Goal: Task Accomplishment & Management: Use online tool/utility

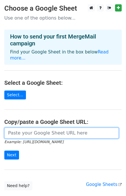
click at [36, 128] on input "url" at bounding box center [61, 133] width 114 height 11
paste input "[URL][DOMAIN_NAME]"
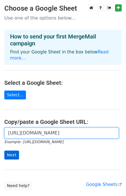
type input "[URL][DOMAIN_NAME]"
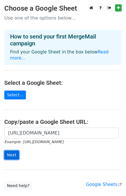
scroll to position [0, 0]
click at [11, 151] on input "Next" at bounding box center [11, 155] width 15 height 9
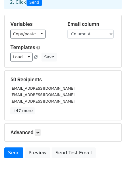
scroll to position [49, 0]
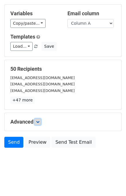
click at [39, 123] on icon at bounding box center [37, 121] width 3 height 3
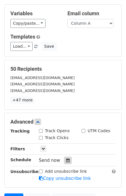
click at [66, 159] on icon at bounding box center [68, 160] width 4 height 4
click at [122, 98] on main "New Campaign Daily emails left: 50 Google Sheet: Untitled spreadsheet 1. Write …" at bounding box center [63, 81] width 126 height 252
click at [41, 132] on input "Track Opens" at bounding box center [41, 131] width 4 height 4
checkbox input "true"
click at [40, 139] on input "Track Clicks" at bounding box center [41, 138] width 4 height 4
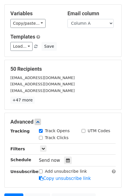
checkbox input "true"
click at [66, 159] on icon at bounding box center [68, 160] width 4 height 4
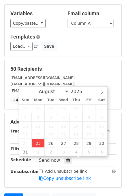
type input "2025-08-25 14:23"
type input "02"
type input "23"
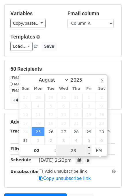
click at [74, 149] on input "23" at bounding box center [73, 150] width 35 height 11
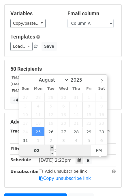
type input "00"
type input "2025-08-25 15:00"
type input "03"
click at [52, 147] on span at bounding box center [52, 148] width 4 height 6
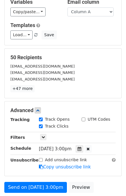
scroll to position [72, 0]
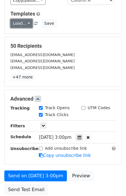
click at [25, 23] on link "Load..." at bounding box center [21, 23] width 22 height 9
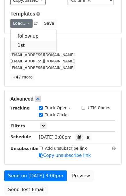
click at [27, 44] on link "1st" at bounding box center [33, 45] width 45 height 9
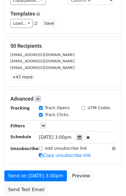
scroll to position [120, 0]
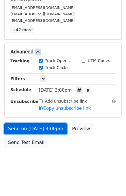
click at [48, 128] on link "Send on Aug 25 at 3:00pm" at bounding box center [35, 128] width 62 height 11
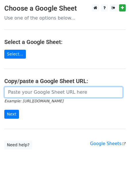
click at [33, 90] on input "url" at bounding box center [63, 92] width 118 height 11
type input "[URL][DOMAIN_NAME]"
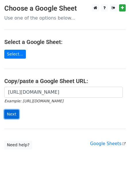
click at [9, 116] on input "Next" at bounding box center [11, 114] width 15 height 9
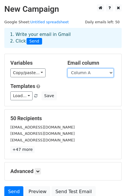
click at [91, 70] on select "Column A Column B Column C" at bounding box center [90, 72] width 46 height 9
select select "Column B"
click at [67, 68] on select "Column A Column B Column C" at bounding box center [90, 72] width 46 height 9
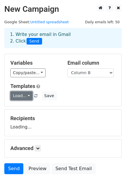
click at [23, 98] on link "Load..." at bounding box center [21, 95] width 22 height 9
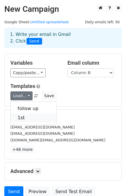
click at [26, 120] on link "1st" at bounding box center [33, 117] width 45 height 9
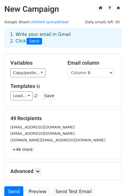
scroll to position [49, 0]
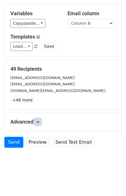
click at [39, 121] on icon at bounding box center [37, 121] width 3 height 3
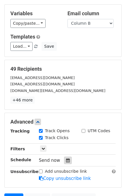
click at [66, 158] on icon at bounding box center [68, 160] width 4 height 4
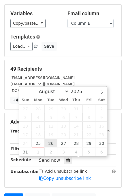
type input "2025-08-26 12:00"
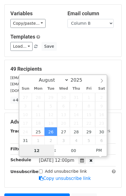
type input "2"
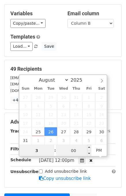
type input "3"
type input "2025-08-26 15:00"
type input "03"
click at [66, 148] on input "00" at bounding box center [73, 150] width 35 height 11
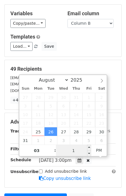
type input "10"
type input "2025-08-26 15:10"
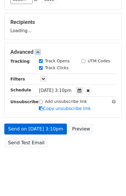
scroll to position [120, 0]
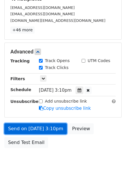
click at [52, 131] on link "Send on Aug 26 at 3:10pm" at bounding box center [35, 128] width 62 height 11
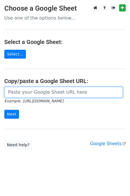
click at [34, 89] on input "url" at bounding box center [63, 92] width 118 height 11
type input "[URL][DOMAIN_NAME]"
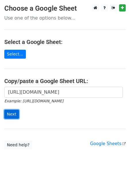
click at [14, 111] on input "Next" at bounding box center [11, 114] width 15 height 9
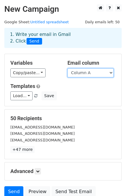
click at [82, 75] on select "Column A Column B Column C" at bounding box center [90, 72] width 46 height 9
select select "Column C"
click at [67, 68] on select "Column A Column B Column C" at bounding box center [90, 72] width 46 height 9
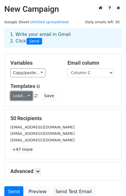
click at [25, 96] on link "Load..." at bounding box center [21, 95] width 22 height 9
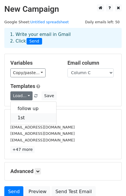
click at [29, 118] on link "1st" at bounding box center [33, 117] width 45 height 9
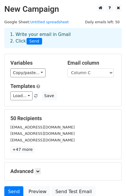
scroll to position [49, 0]
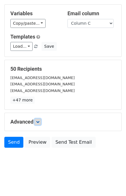
click at [38, 123] on link at bounding box center [37, 122] width 6 height 6
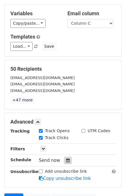
click at [66, 160] on icon at bounding box center [68, 160] width 4 height 4
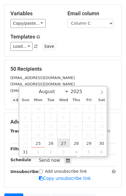
type input "2025-08-27 12:00"
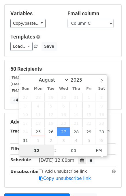
scroll to position [0, 0]
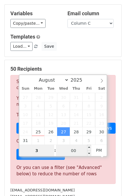
type input "3"
type input "2025-08-27 15:00"
type input "03"
click at [72, 151] on input "00" at bounding box center [73, 150] width 35 height 11
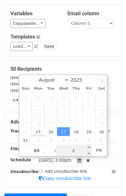
type input "20"
type input "2025-08-27 15:20"
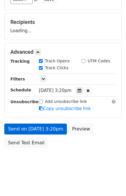
scroll to position [120, 0]
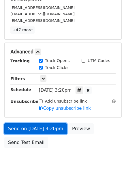
click at [52, 132] on link "Send on Aug 27 at 3:20pm" at bounding box center [35, 128] width 62 height 11
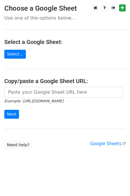
click at [71, 93] on input "url" at bounding box center [63, 92] width 118 height 11
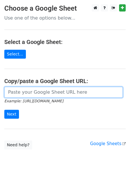
click at [70, 92] on input "url" at bounding box center [63, 92] width 118 height 11
type input "[URL][DOMAIN_NAME]"
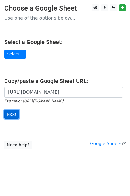
click at [12, 118] on input "Next" at bounding box center [11, 114] width 15 height 9
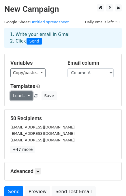
click at [19, 99] on link "Load..." at bounding box center [21, 95] width 22 height 9
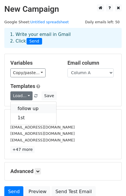
click at [25, 108] on link "follow up" at bounding box center [33, 108] width 45 height 9
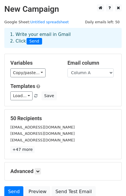
scroll to position [49, 0]
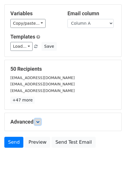
click at [39, 123] on icon at bounding box center [37, 121] width 3 height 3
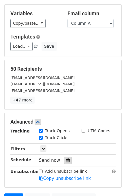
click at [66, 160] on icon at bounding box center [68, 160] width 4 height 4
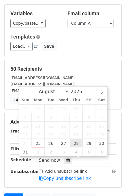
type input "2025-08-28 12:00"
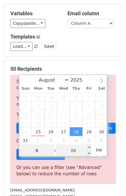
type input "3"
type input "2025-08-28 15:00"
type input "03"
click at [72, 152] on input "00" at bounding box center [73, 150] width 35 height 11
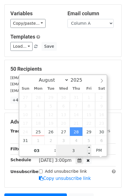
type input "30"
type input "2025-08-28 15:30"
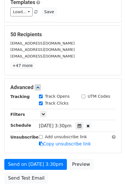
scroll to position [95, 0]
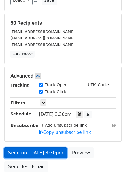
click at [48, 156] on link "Send on Aug 28 at 3:30pm" at bounding box center [35, 152] width 62 height 11
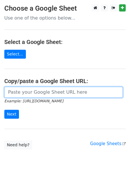
click at [23, 92] on input "url" at bounding box center [63, 92] width 118 height 11
type input "[URL][DOMAIN_NAME]"
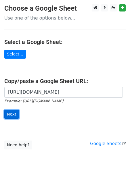
click at [14, 115] on input "Next" at bounding box center [11, 114] width 15 height 9
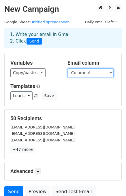
click at [86, 71] on select "Column A Column B Column C" at bounding box center [90, 72] width 46 height 9
select select "Column B"
click at [67, 68] on select "Column A Column B Column C" at bounding box center [90, 72] width 46 height 9
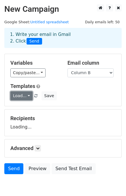
click at [24, 98] on link "Load..." at bounding box center [21, 95] width 22 height 9
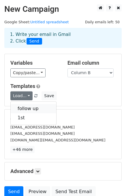
click at [28, 109] on link "follow up" at bounding box center [33, 108] width 45 height 9
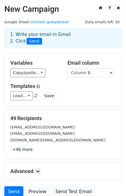
scroll to position [49, 0]
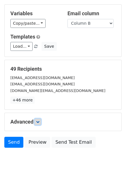
click at [41, 123] on link at bounding box center [37, 122] width 6 height 6
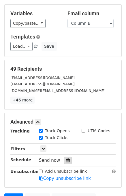
click at [69, 161] on div at bounding box center [68, 160] width 8 height 7
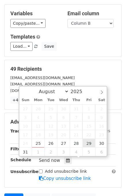
type input "2025-08-29 12:00"
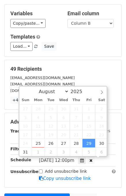
scroll to position [0, 0]
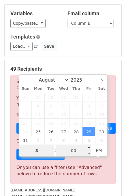
type input "3"
type input "2025-08-29 15:00"
type input "03"
click at [74, 150] on input "00" at bounding box center [73, 150] width 35 height 11
type input "40"
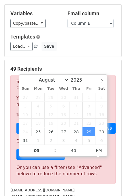
type input "2025-08-29 15:40"
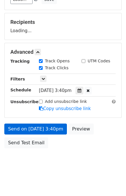
scroll to position [120, 0]
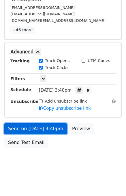
click at [51, 130] on link "Send on Aug 29 at 3:40pm" at bounding box center [35, 128] width 62 height 11
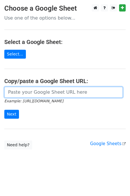
click at [35, 93] on input "url" at bounding box center [63, 92] width 118 height 11
type input "https://docs.google.com/spreadsheets/d/1NE77QI5l0cOr1Ywku7VQQOD_M-m7EYnbd_-ZEpf…"
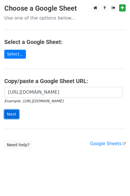
click at [14, 115] on input "Next" at bounding box center [11, 114] width 15 height 9
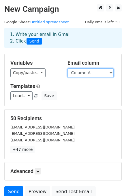
click at [97, 72] on select "Column A Column B Column C" at bounding box center [90, 72] width 46 height 9
select select "Column C"
click at [67, 68] on select "Column A Column B Column C" at bounding box center [90, 72] width 46 height 9
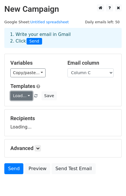
click at [22, 98] on link "Load..." at bounding box center [21, 95] width 22 height 9
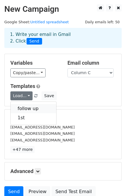
click at [36, 108] on link "follow up" at bounding box center [33, 108] width 45 height 9
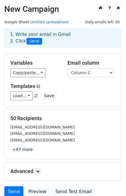
scroll to position [49, 0]
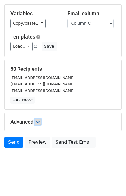
click at [39, 123] on icon at bounding box center [37, 121] width 3 height 3
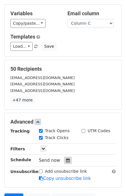
click at [68, 159] on div at bounding box center [68, 160] width 8 height 7
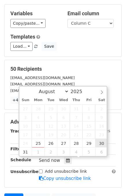
type input "[DATE] 12:00"
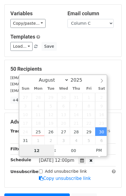
scroll to position [0, 0]
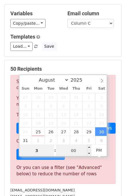
type input "3"
type input "[DATE] 15:00"
type input "03"
click at [74, 150] on input "00" at bounding box center [73, 150] width 35 height 11
type input "50"
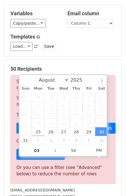
type input "[DATE] 15:50"
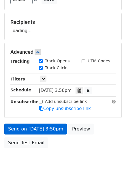
scroll to position [120, 0]
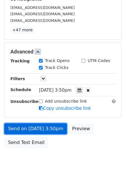
click at [49, 131] on link "Send on [DATE] 3:50pm" at bounding box center [35, 128] width 62 height 11
